Goal: Find specific page/section: Find specific page/section

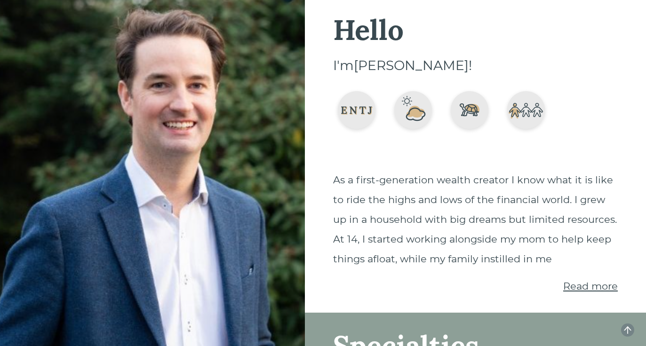
scroll to position [4, 0]
click at [590, 287] on span "Read more" at bounding box center [590, 286] width 55 height 12
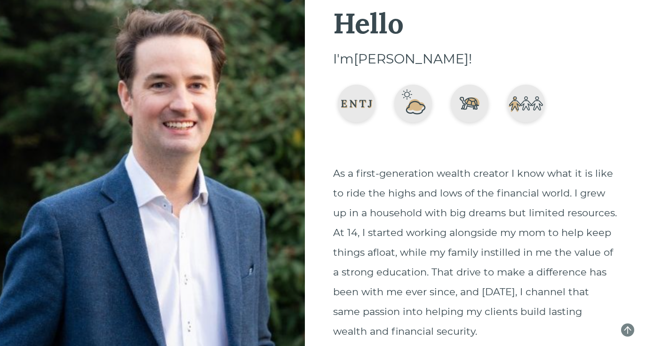
scroll to position [0, 0]
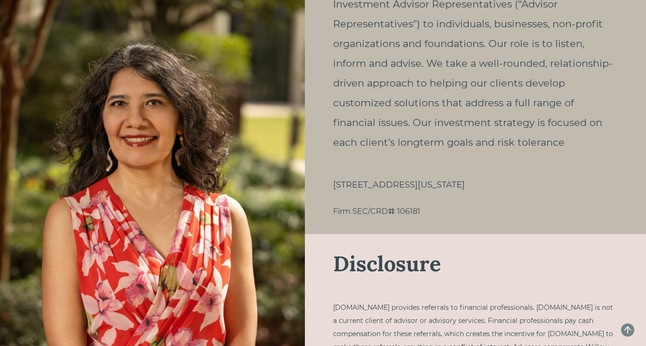
scroll to position [1015, 0]
